Goal: Task Accomplishment & Management: Complete application form

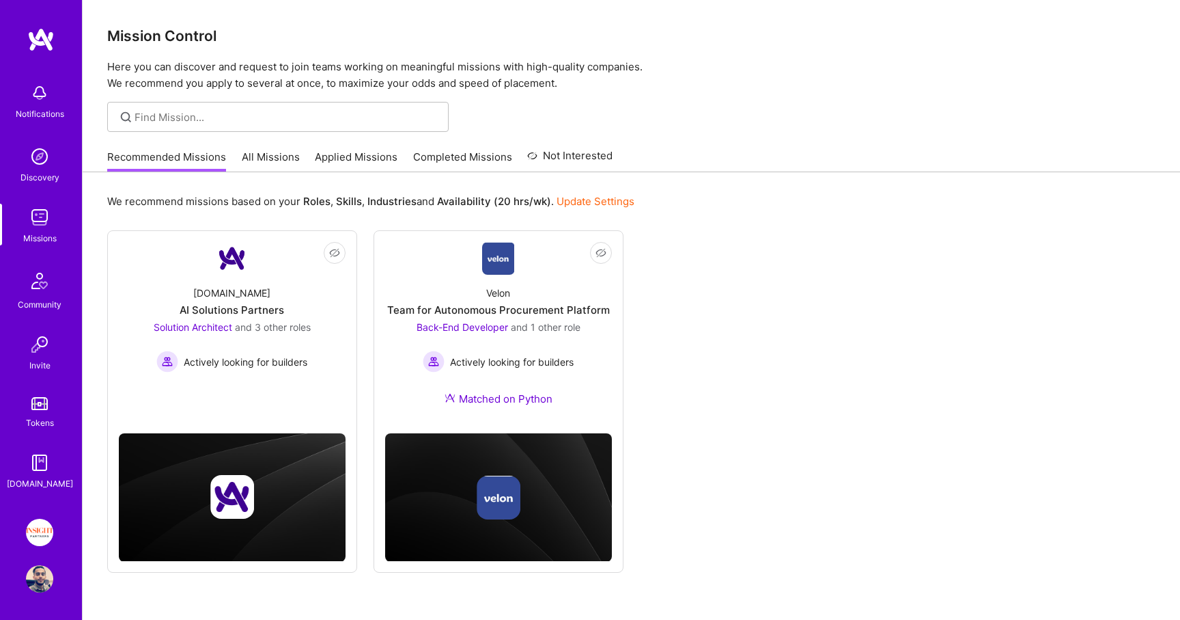
click at [265, 139] on div "Mission Control Here you can discover and request to join teams working on mean…" at bounding box center [632, 334] width 1098 height 668
click at [265, 156] on link "All Missions" at bounding box center [271, 161] width 58 height 23
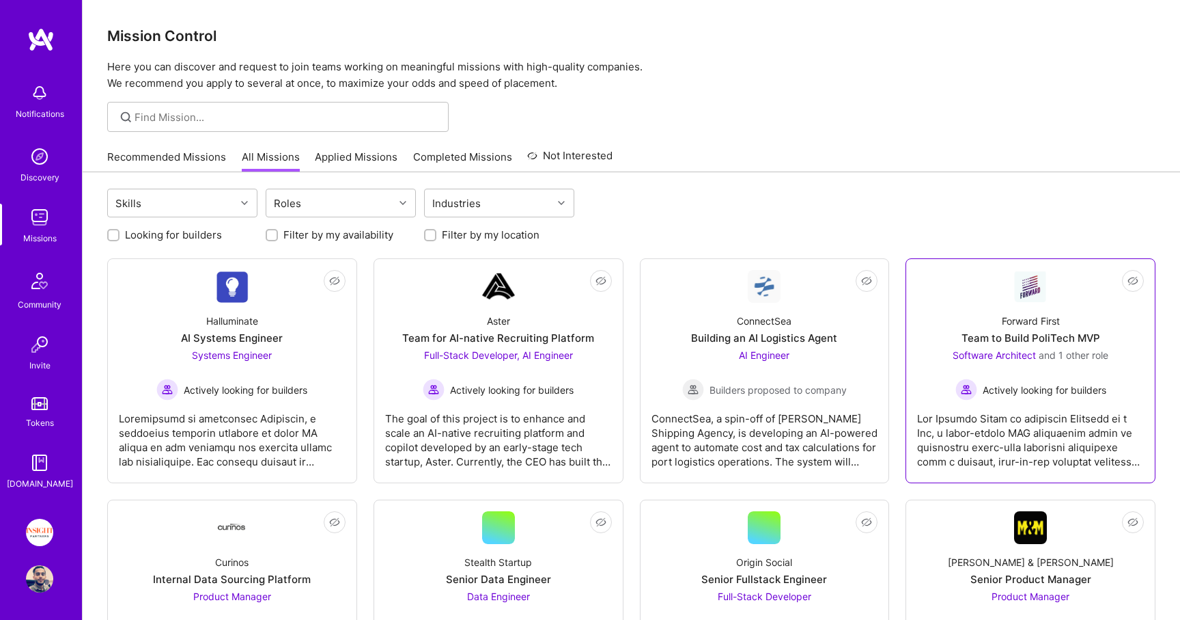
click at [1008, 316] on div "Forward First" at bounding box center [1031, 321] width 58 height 14
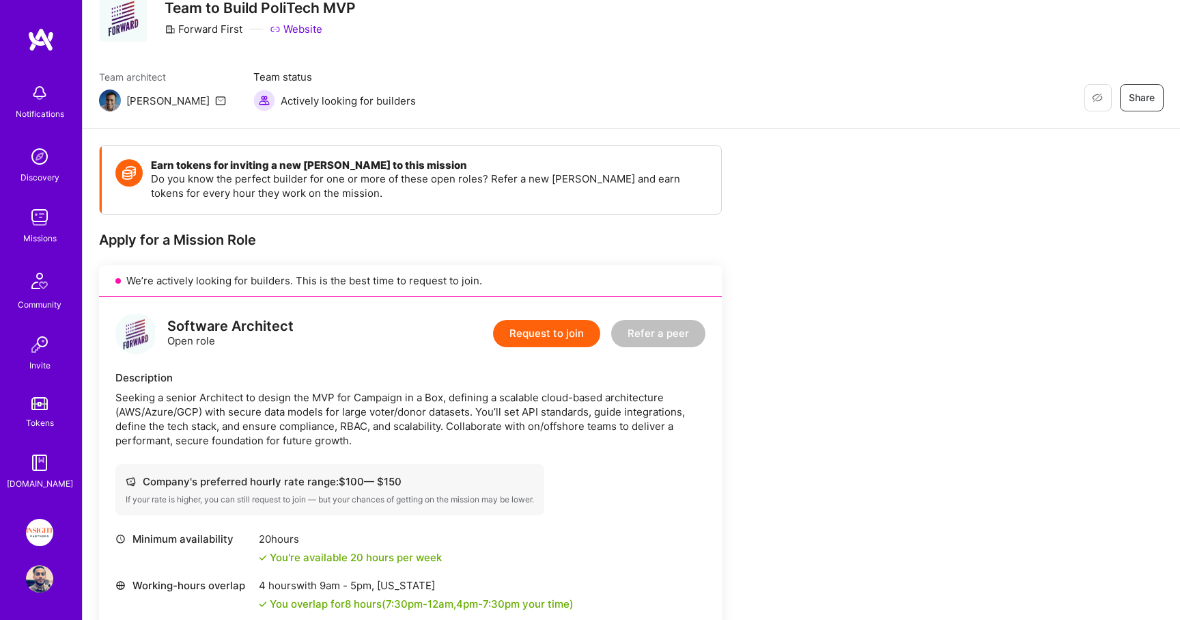
scroll to position [12, 0]
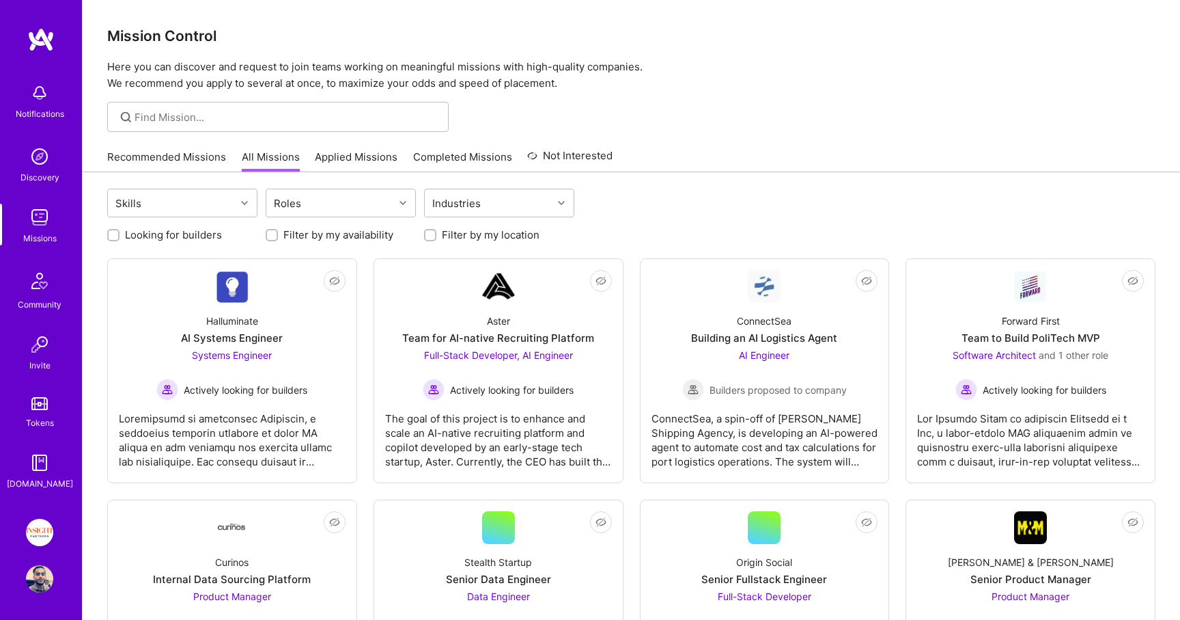
click at [340, 154] on link "Applied Missions" at bounding box center [356, 161] width 83 height 23
